Goal: Information Seeking & Learning: Learn about a topic

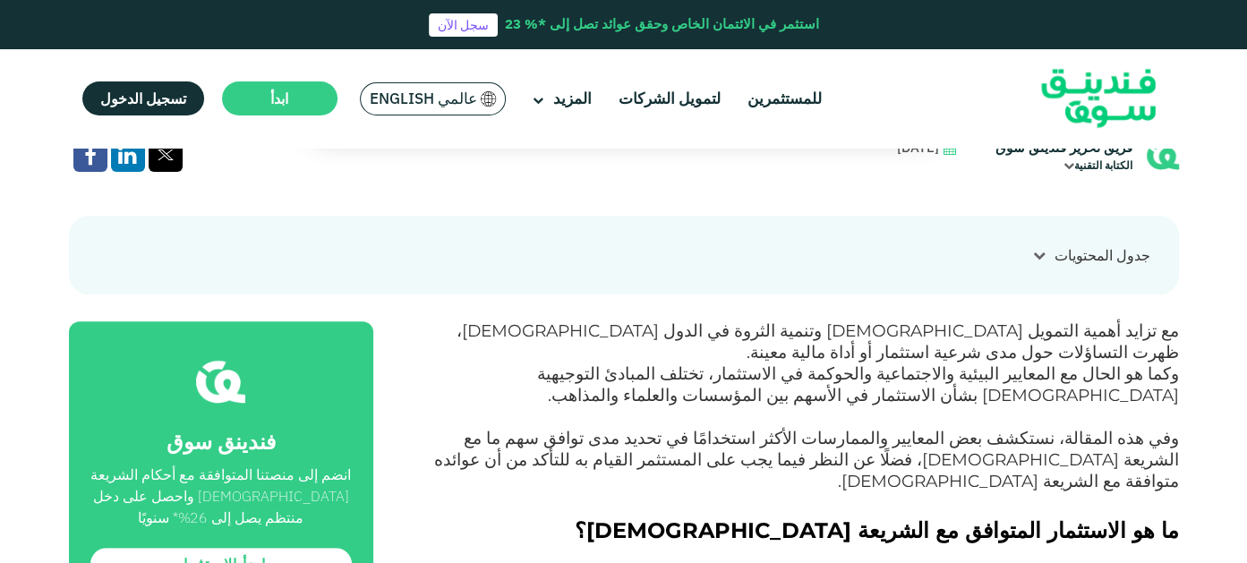
scroll to position [358, 0]
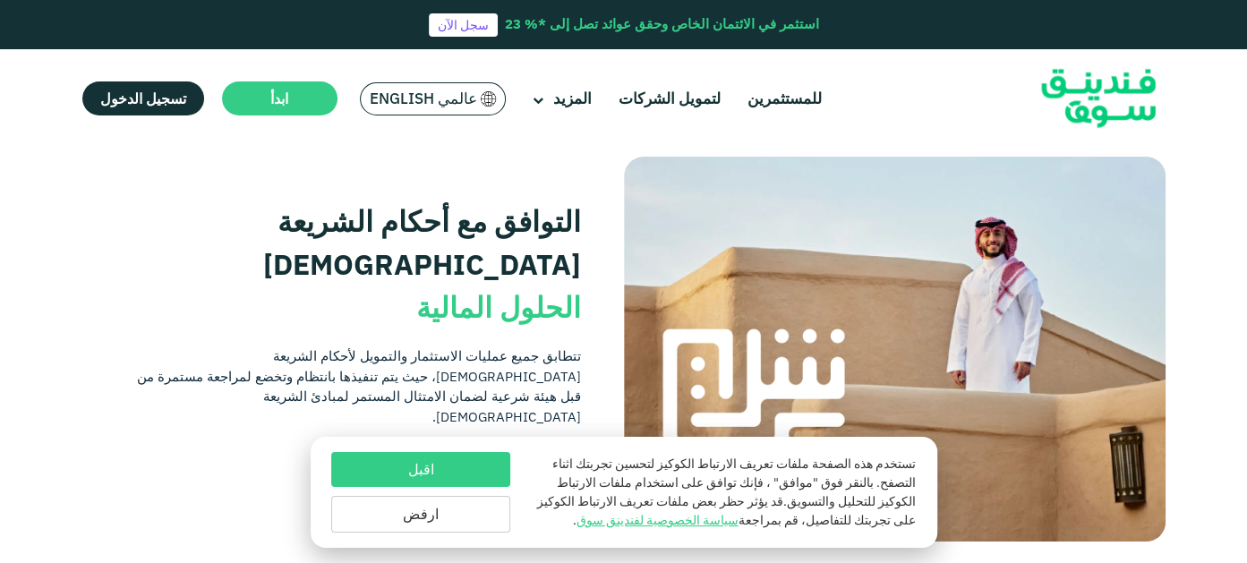
scroll to position [627, 0]
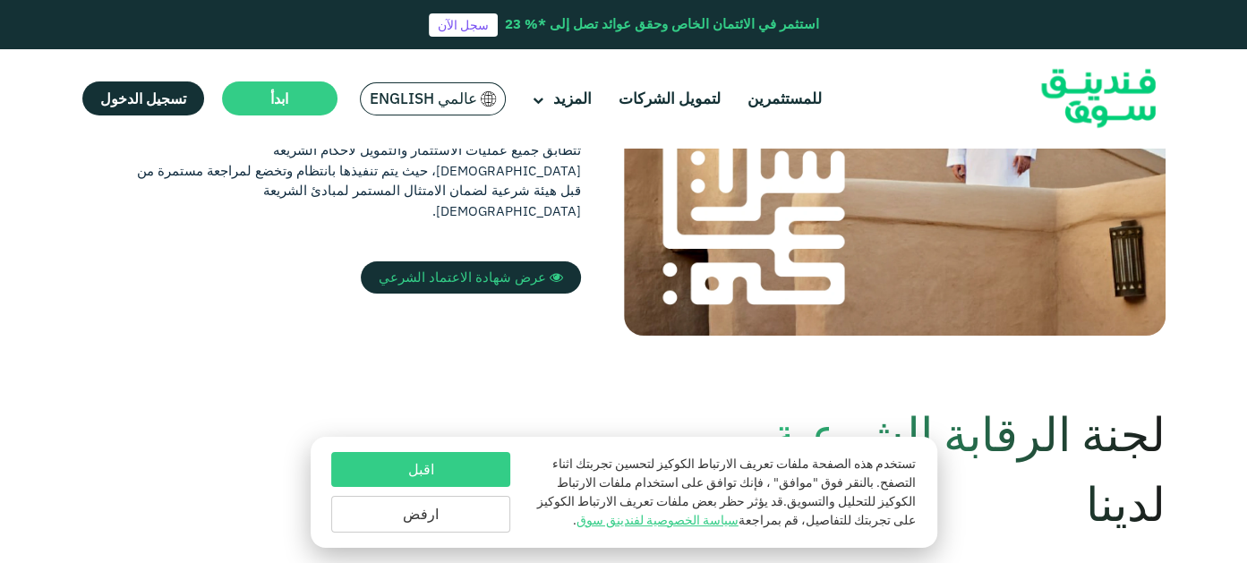
click at [487, 510] on button "ارفض" at bounding box center [420, 514] width 179 height 37
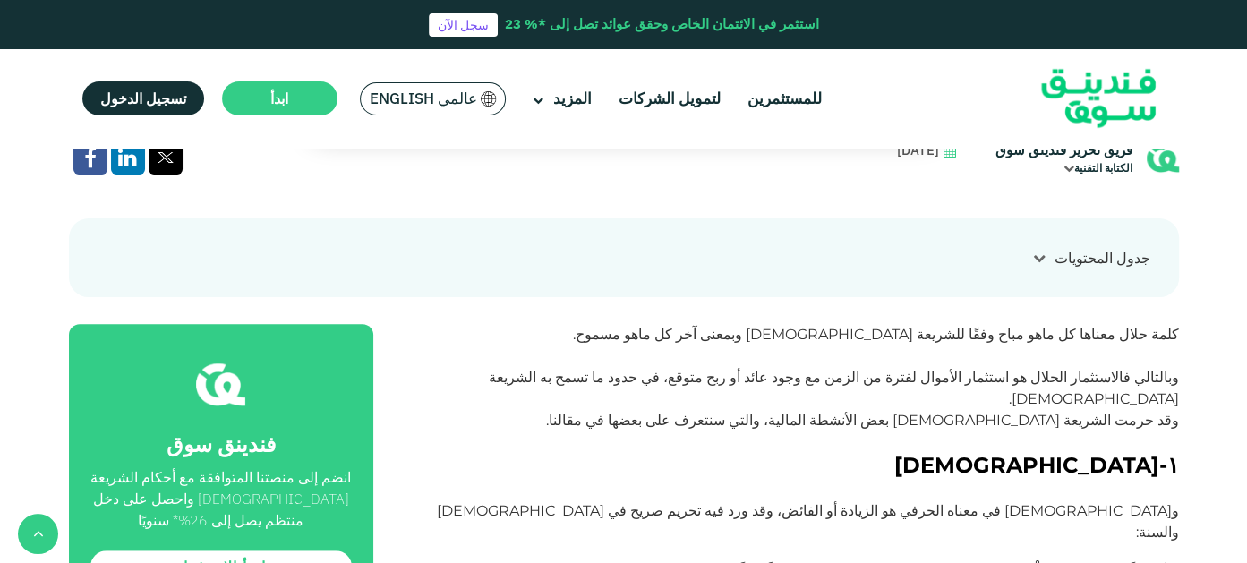
scroll to position [537, 0]
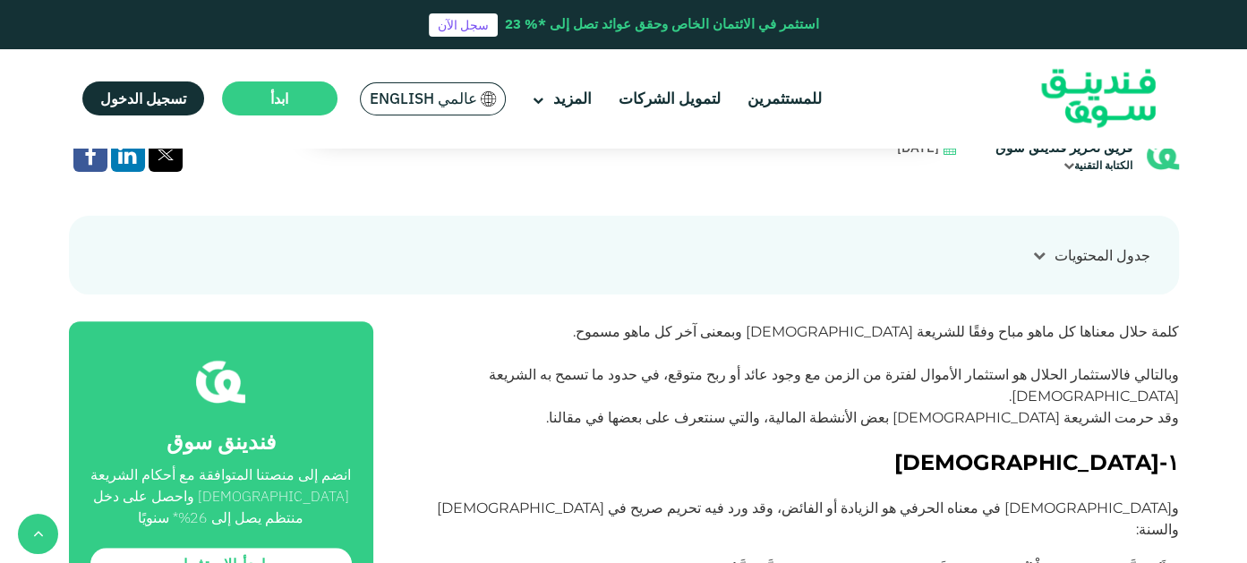
drag, startPoint x: 927, startPoint y: 1, endPoint x: 792, endPoint y: 185, distance: 228.7
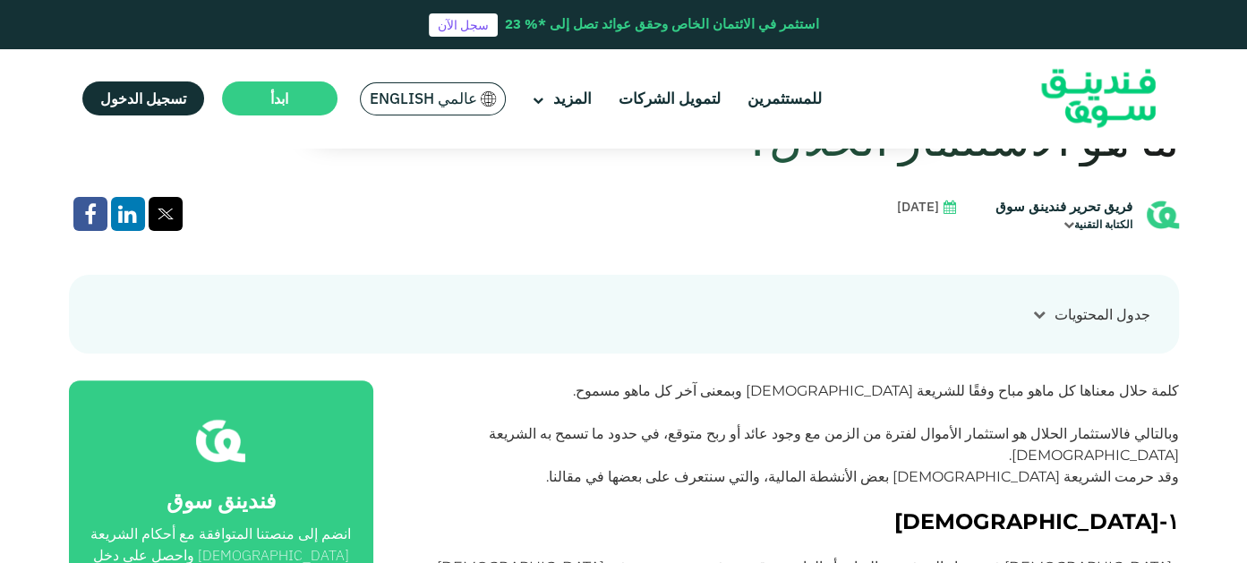
scroll to position [269, 0]
